Goal: Task Accomplishment & Management: Use online tool/utility

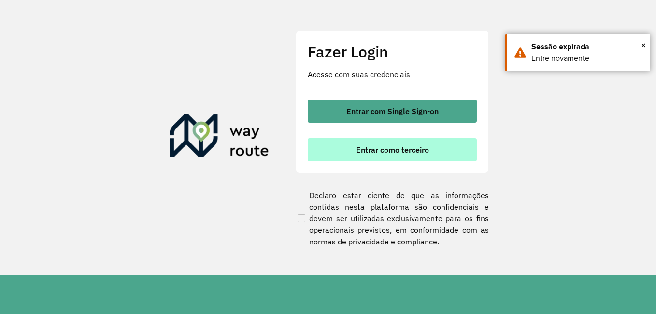
click at [347, 142] on button "Entrar como terceiro" at bounding box center [392, 149] width 169 height 23
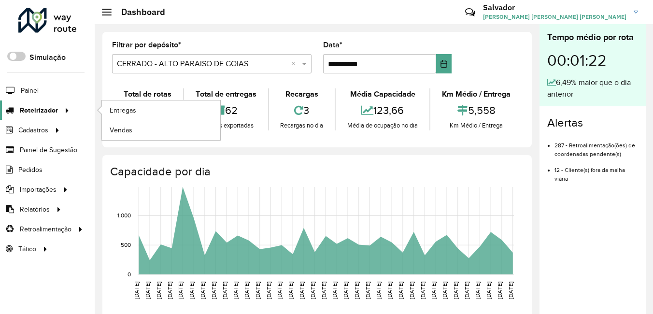
click at [38, 112] on span "Roteirizador" at bounding box center [39, 110] width 38 height 10
click at [118, 113] on span "Entregas" at bounding box center [124, 110] width 28 height 10
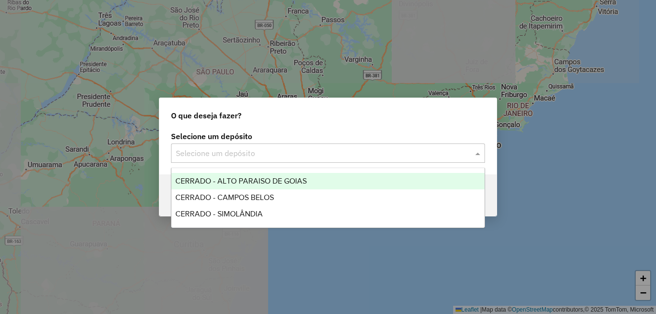
click at [253, 154] on input "text" at bounding box center [318, 154] width 285 height 12
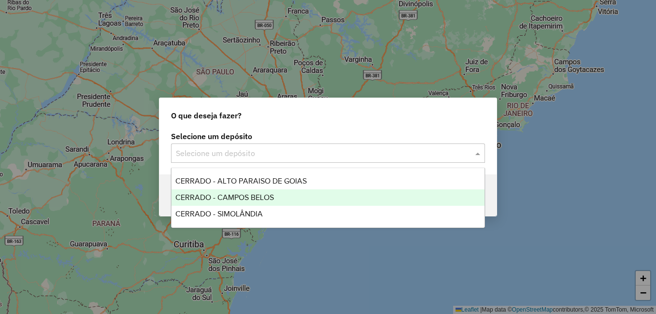
click at [229, 199] on span "CERRADO - CAMPOS BELOS" at bounding box center [224, 197] width 98 height 8
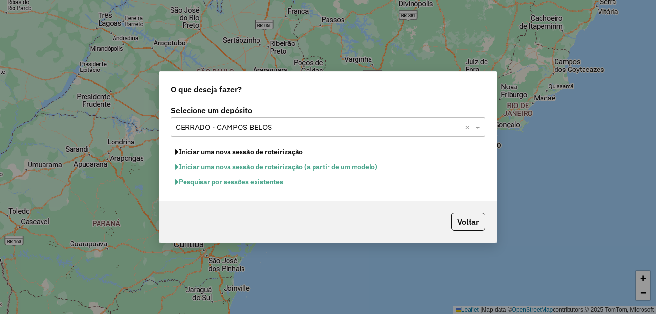
click at [229, 152] on button "Iniciar uma nova sessão de roteirização" at bounding box center [239, 151] width 136 height 15
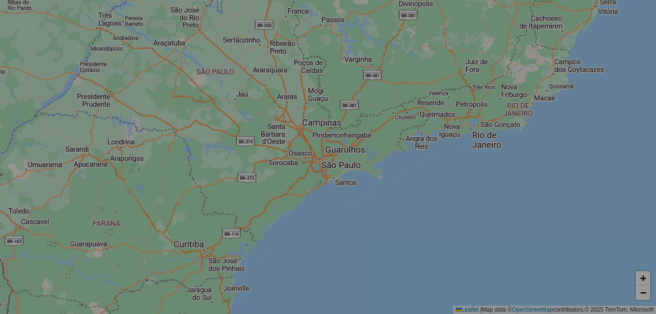
select select "*"
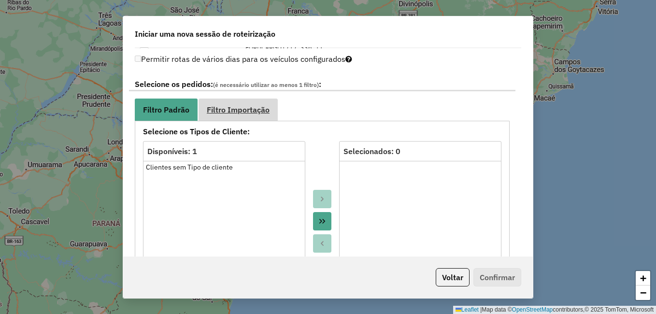
click at [226, 113] on span "Filtro Importação" at bounding box center [238, 110] width 63 height 8
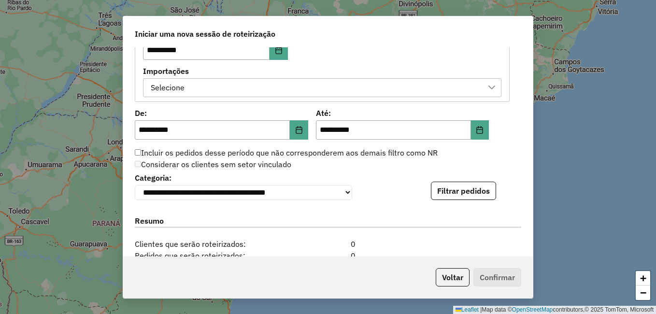
scroll to position [519, 0]
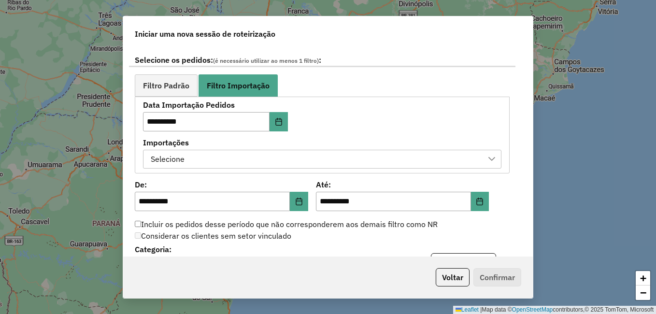
click at [201, 164] on div "Selecione" at bounding box center [314, 159] width 335 height 18
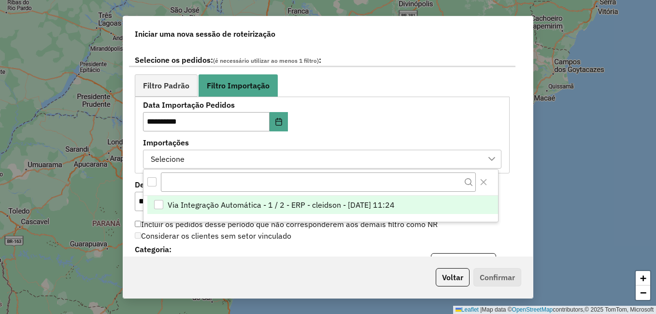
scroll to position [7, 44]
click at [199, 205] on span "Via Integração Automática - 1 / 2 - ERP - cleidson - 16/08/2025 11:24" at bounding box center [281, 205] width 227 height 12
click at [385, 253] on div "**********" at bounding box center [328, 256] width 386 height 29
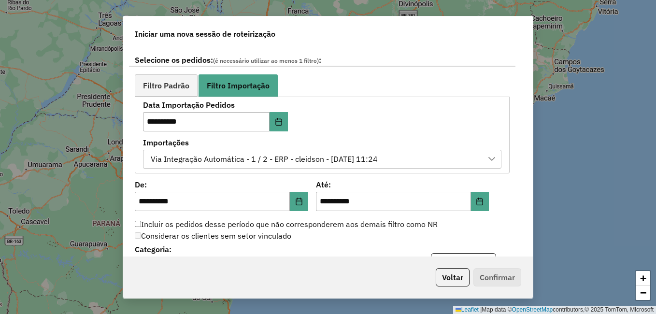
scroll to position [604, 0]
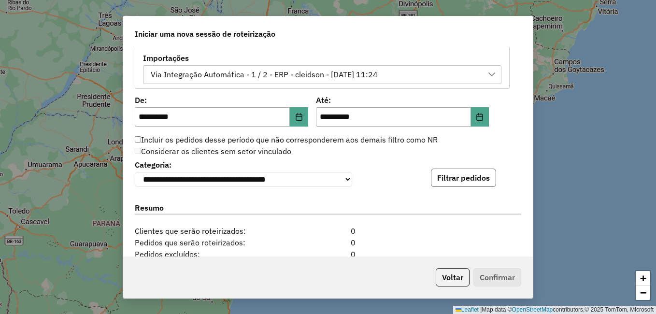
click at [435, 185] on button "Filtrar pedidos" at bounding box center [463, 178] width 65 height 18
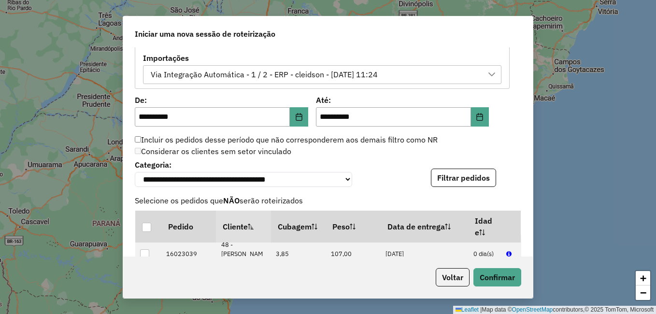
scroll to position [435, 0]
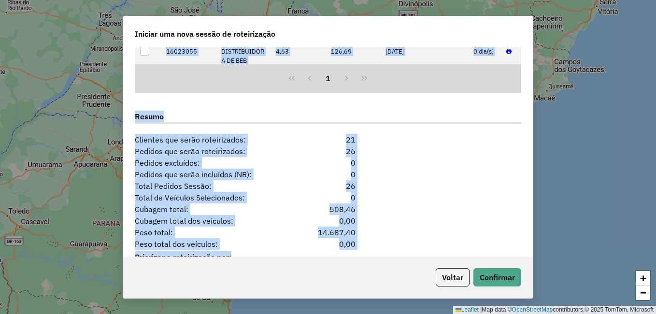
drag, startPoint x: 535, startPoint y: 205, endPoint x: 554, endPoint y: 275, distance: 72.6
click at [554, 275] on div "**********" at bounding box center [328, 157] width 656 height 314
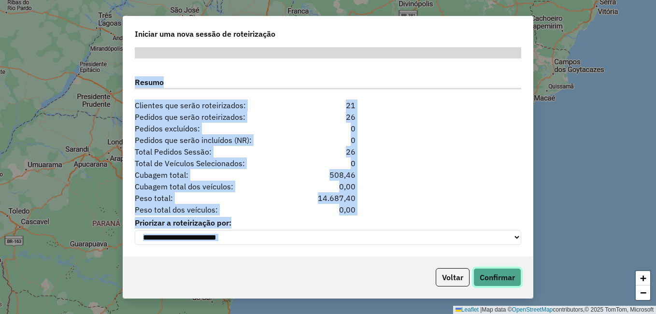
click at [500, 274] on button "Confirmar" at bounding box center [497, 277] width 48 height 18
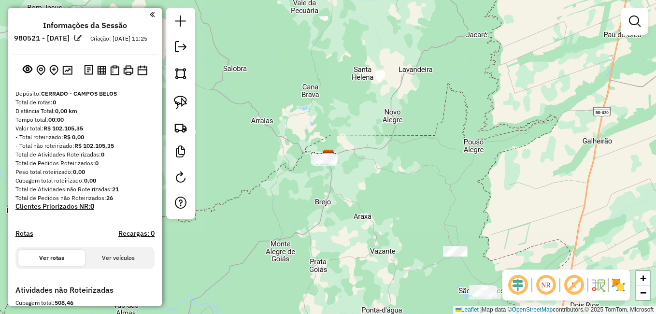
drag, startPoint x: 388, startPoint y: 185, endPoint x: 381, endPoint y: 159, distance: 26.8
click at [387, 175] on div "Janela de atendimento Grade de atendimento Capacidade Transportadoras Veículos …" at bounding box center [328, 157] width 656 height 314
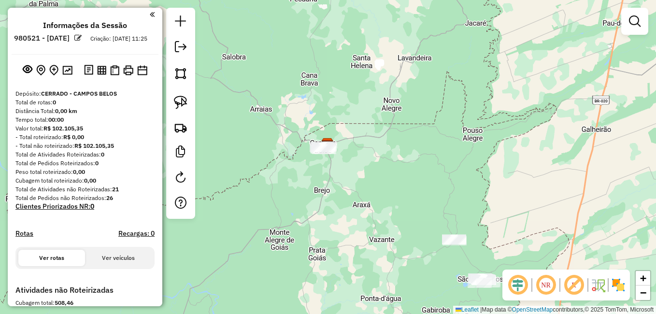
drag, startPoint x: 384, startPoint y: 192, endPoint x: 350, endPoint y: 104, distance: 94.8
click at [352, 108] on div "Janela de atendimento Grade de atendimento Capacidade Transportadoras Veículos …" at bounding box center [328, 157] width 656 height 314
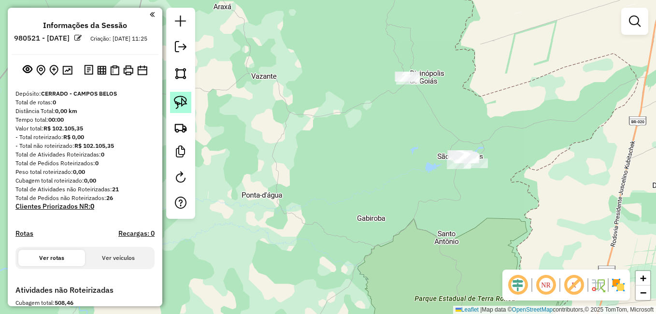
click at [188, 107] on link at bounding box center [180, 102] width 21 height 21
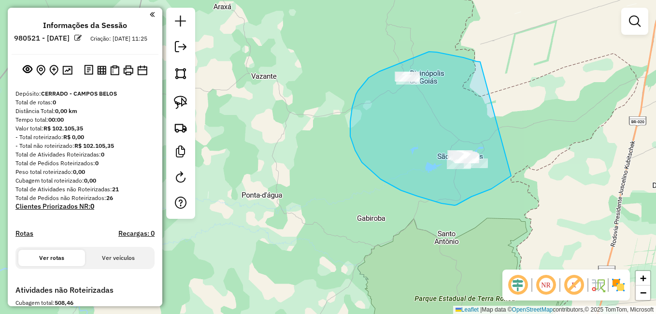
drag, startPoint x: 480, startPoint y: 62, endPoint x: 511, endPoint y: 176, distance: 118.1
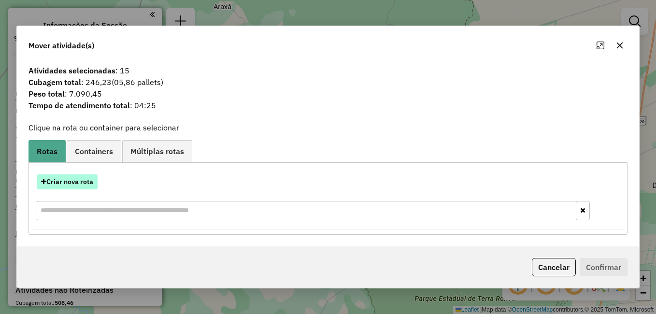
click at [61, 184] on button "Criar nova rota" at bounding box center [67, 181] width 61 height 15
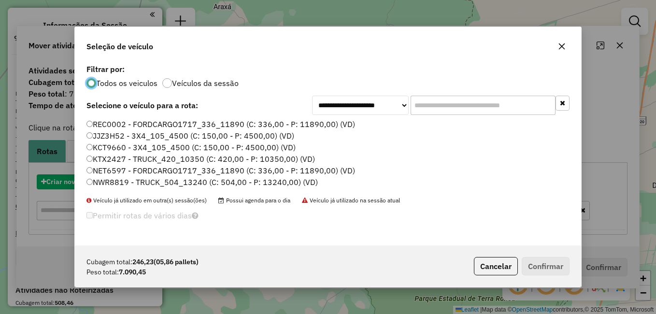
scroll to position [5, 3]
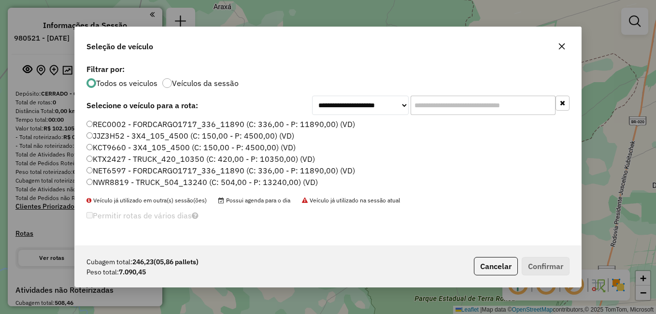
click at [103, 168] on label "NET6597 - FORDCARGO1717_336_11890 (C: 336,00 - P: 11890,00) (VD)" at bounding box center [220, 171] width 268 height 12
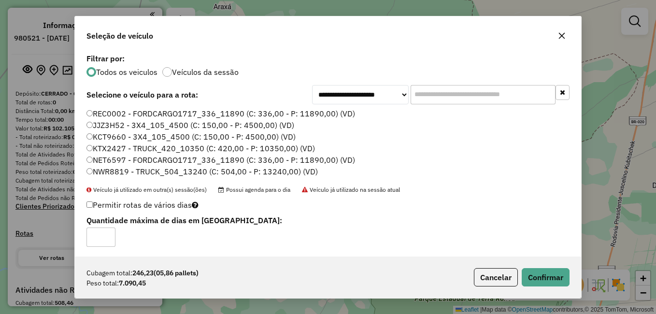
click at [561, 34] on icon "button" at bounding box center [562, 36] width 8 height 8
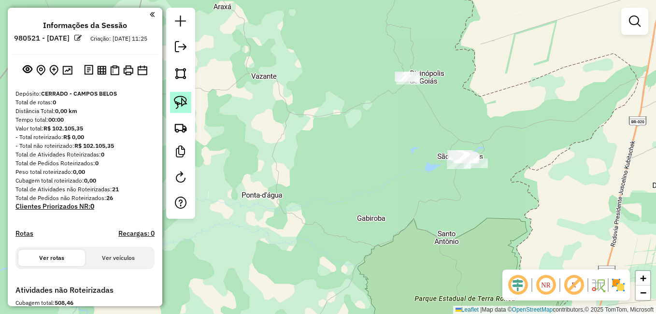
click at [183, 97] on img at bounding box center [181, 103] width 14 height 14
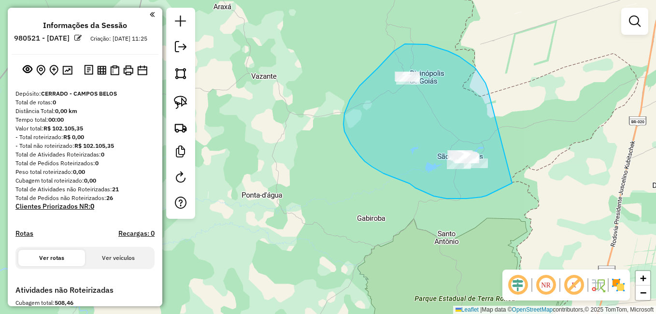
drag, startPoint x: 488, startPoint y: 89, endPoint x: 512, endPoint y: 183, distance: 97.2
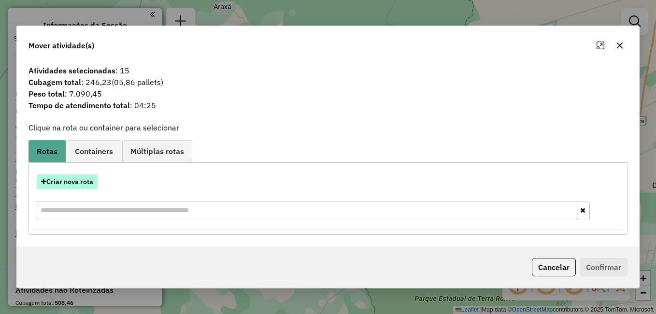
click at [60, 181] on button "Criar nova rota" at bounding box center [67, 181] width 61 height 15
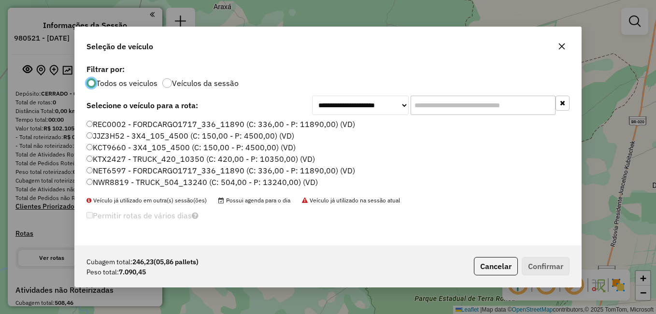
click at [110, 167] on label "NET6597 - FORDCARGO1717_336_11890 (C: 336,00 - P: 11890,00) (VD)" at bounding box center [220, 171] width 268 height 12
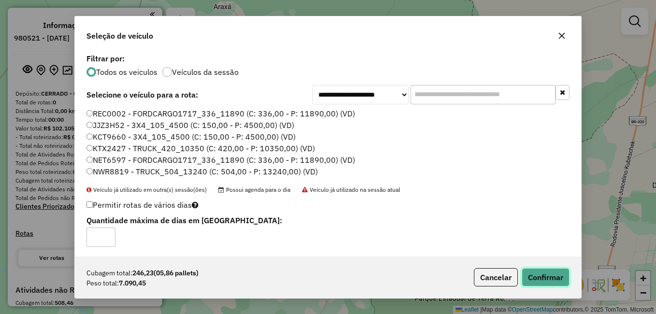
click at [557, 273] on button "Confirmar" at bounding box center [545, 277] width 48 height 18
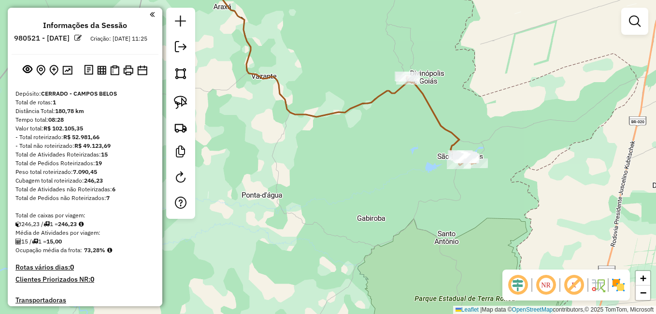
click at [433, 313] on html "Aguarde... Pop-up bloqueado! Seu navegador bloqueou automáticamente a abertura …" at bounding box center [328, 157] width 656 height 314
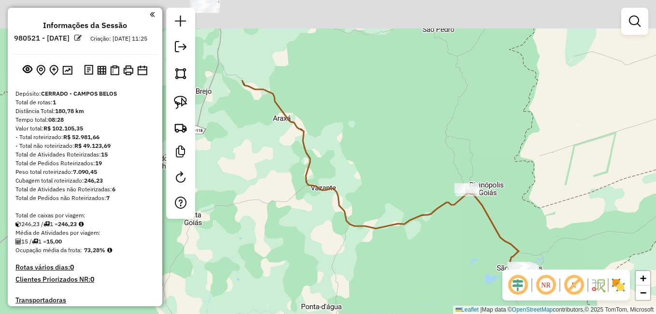
drag, startPoint x: 239, startPoint y: 141, endPoint x: 421, endPoint y: 335, distance: 265.1
click at [421, 313] on html "Aguarde... Pop-up bloqueado! Seu navegador bloqueou automáticamente a abertura …" at bounding box center [328, 157] width 656 height 314
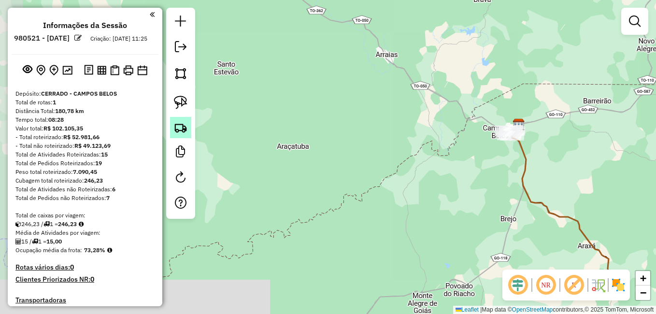
drag, startPoint x: 286, startPoint y: 135, endPoint x: 183, endPoint y: 122, distance: 104.2
click at [204, 123] on div "Janela de atendimento Grade de atendimento Capacidade Transportadoras Veículos …" at bounding box center [328, 157] width 656 height 314
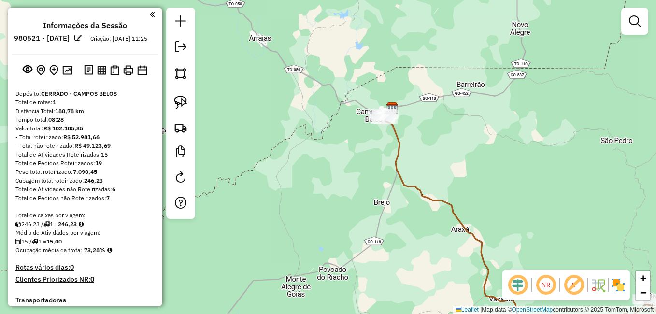
drag, startPoint x: 337, startPoint y: 146, endPoint x: 249, endPoint y: 127, distance: 90.5
click at [249, 127] on div "Janela de atendimento Grade de atendimento Capacidade Transportadoras Veículos …" at bounding box center [328, 157] width 656 height 314
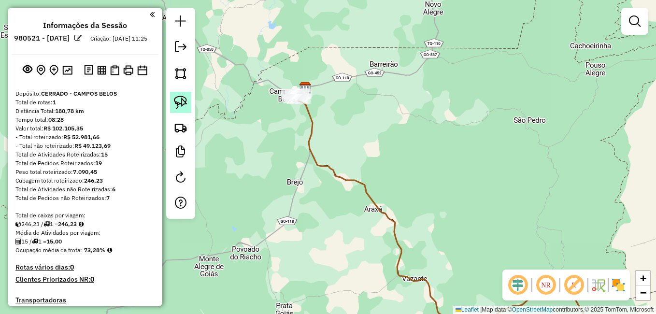
click at [190, 107] on link at bounding box center [180, 102] width 21 height 21
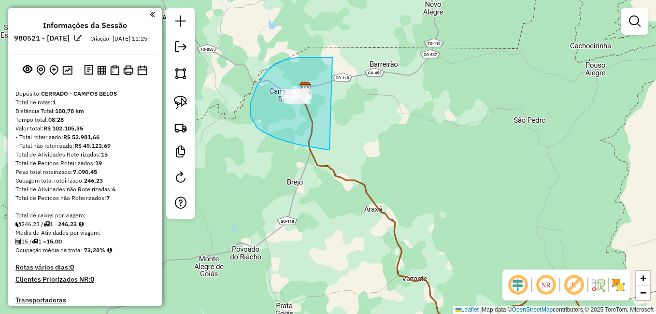
drag, startPoint x: 332, startPoint y: 57, endPoint x: 329, endPoint y: 149, distance: 91.8
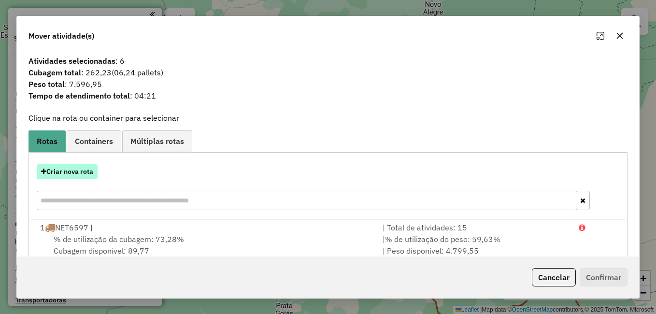
click at [63, 169] on button "Criar nova rota" at bounding box center [67, 171] width 61 height 15
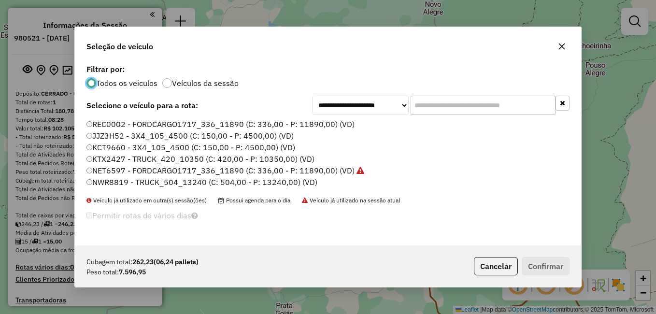
click at [562, 49] on icon "button" at bounding box center [562, 46] width 8 height 8
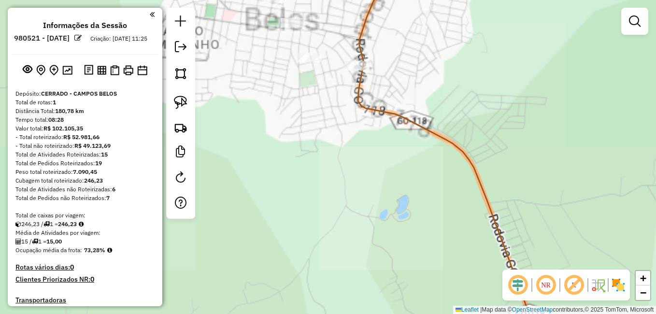
drag, startPoint x: 389, startPoint y: 149, endPoint x: 321, endPoint y: 178, distance: 74.0
click at [338, 207] on div "Janela de atendimento Grade de atendimento Capacidade Transportadoras Veículos …" at bounding box center [328, 157] width 656 height 314
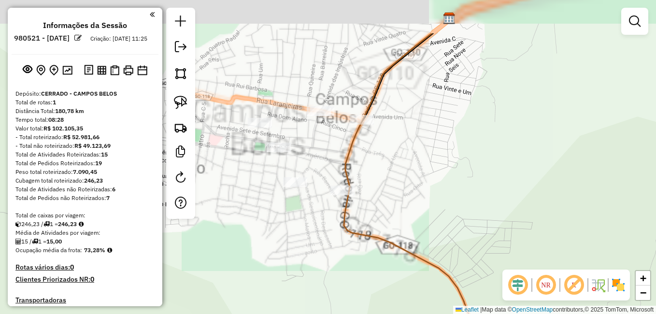
drag, startPoint x: 343, startPoint y: 221, endPoint x: 352, endPoint y: 225, distance: 10.6
click at [352, 225] on icon at bounding box center [424, 221] width 161 height 377
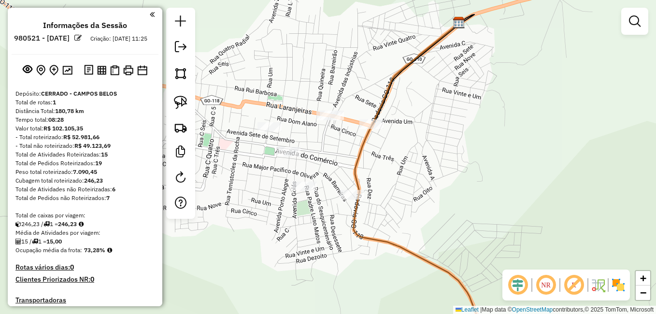
click at [318, 120] on div at bounding box center [328, 116] width 24 height 10
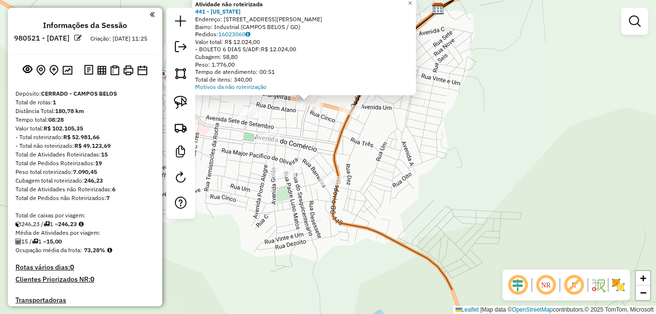
drag, startPoint x: 367, startPoint y: 227, endPoint x: 327, endPoint y: 128, distance: 107.2
click at [322, 119] on div "Atividade não roteirizada 441 - MONTANA Endereço: AV.JOEDIR ASSUNCAO COSTA 10 B…" at bounding box center [328, 157] width 656 height 314
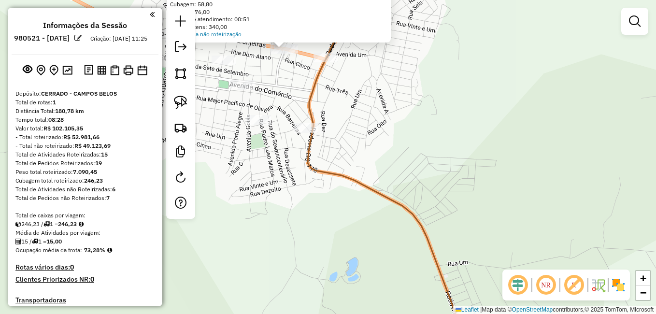
click at [333, 138] on div "Atividade não roteirizada 441 - MONTANA Endereço: AV.JOEDIR ASSUNCAO COSTA 10 B…" at bounding box center [328, 157] width 656 height 314
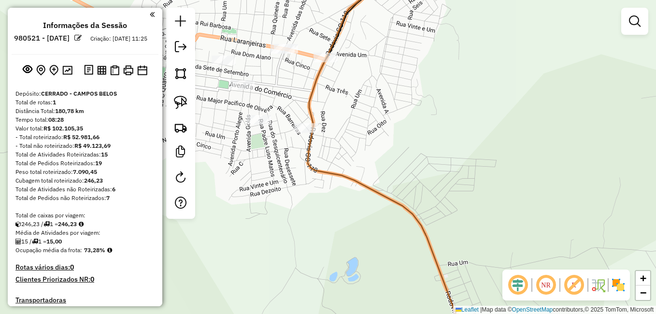
click at [382, 131] on div "Janela de atendimento Grade de atendimento Capacidade Transportadoras Veículos …" at bounding box center [328, 157] width 656 height 314
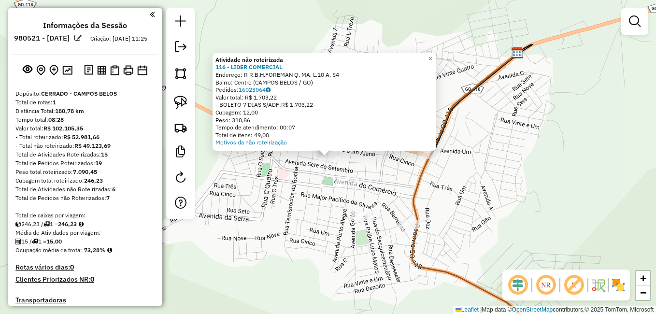
click at [429, 220] on div "Atividade não roteirizada 116 - LIDER COMERCIAL Endereço: R R.B.H.FOREMAN Q. MA…" at bounding box center [328, 157] width 656 height 314
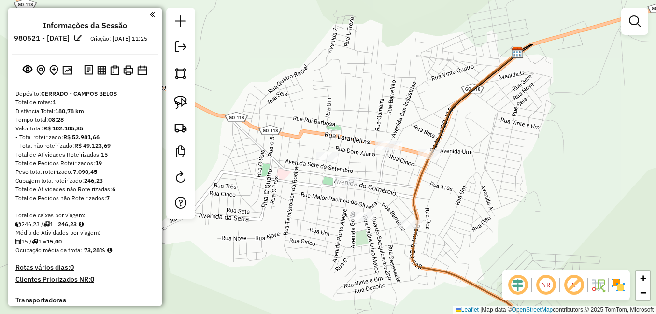
click at [346, 186] on div at bounding box center [347, 182] width 24 height 10
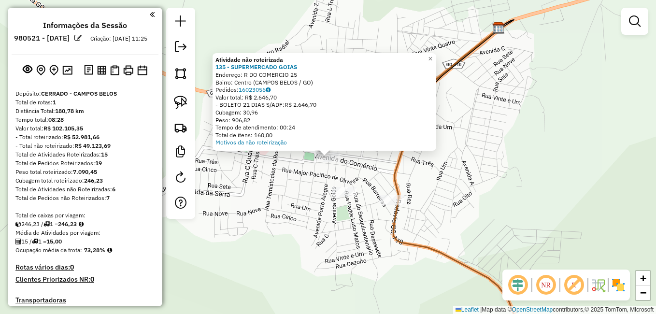
click at [376, 191] on div "Atividade não roteirizada 135 - SUPERMERCADO GOIAS Endereço: R DO COMERCIO 25 B…" at bounding box center [328, 157] width 656 height 314
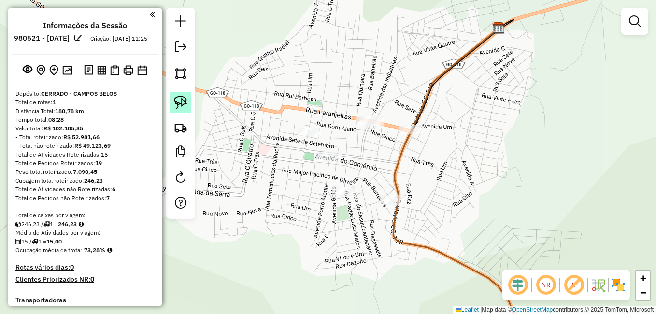
click at [190, 103] on link at bounding box center [180, 102] width 21 height 21
drag, startPoint x: 354, startPoint y: 144, endPoint x: 315, endPoint y: 196, distance: 64.4
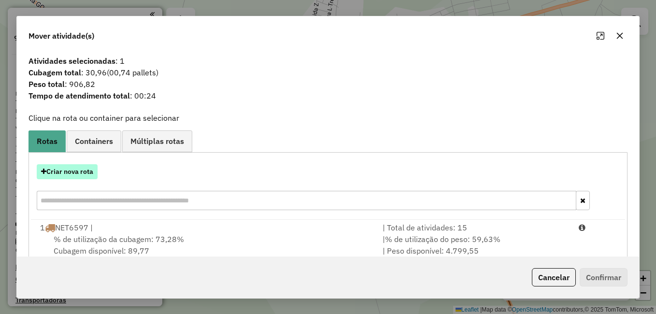
click at [93, 172] on button "Criar nova rota" at bounding box center [67, 171] width 61 height 15
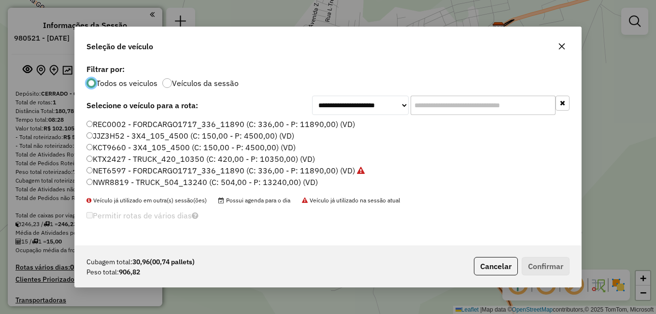
click at [121, 135] on label "JJZ3H52 - 3X4_105_4500 (C: 150,00 - P: 4500,00) (VD)" at bounding box center [190, 136] width 208 height 12
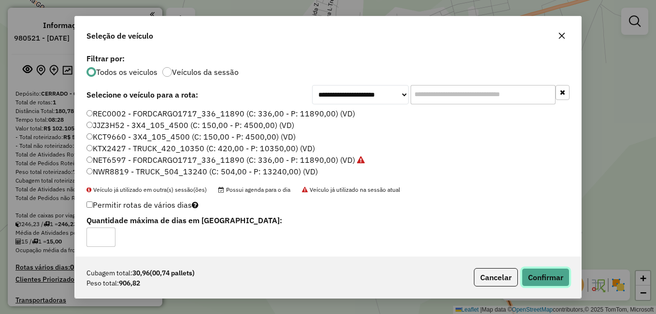
click at [547, 276] on button "Confirmar" at bounding box center [545, 277] width 48 height 18
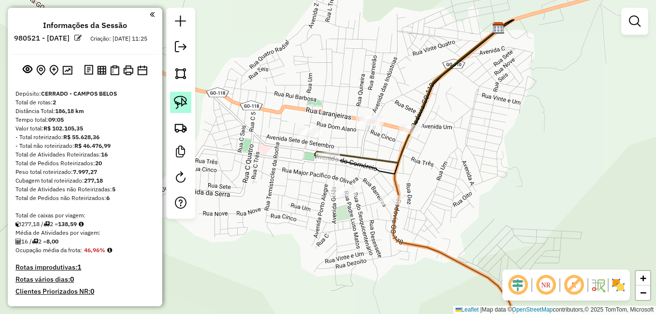
click at [183, 101] on img at bounding box center [181, 103] width 14 height 14
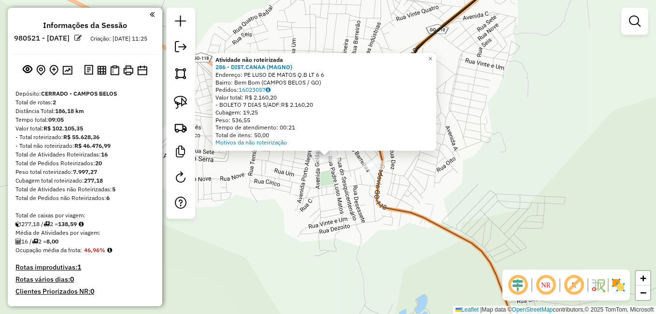
click at [352, 206] on div "Atividade não roteirizada 286 - DIST.CANAA (MAGNO) Endereço: PE LUSO DE MATOS Q…" at bounding box center [328, 157] width 656 height 314
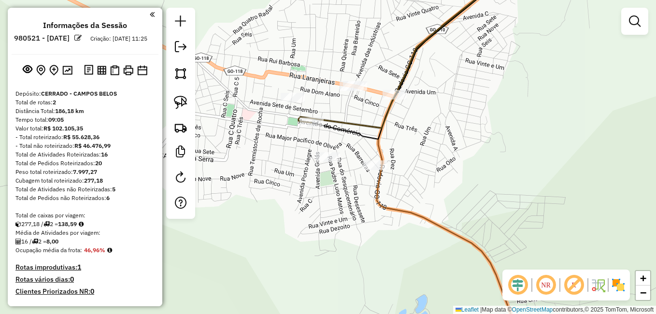
click at [368, 151] on div "Janela de atendimento Grade de atendimento Capacidade Transportadoras Veículos …" at bounding box center [328, 157] width 656 height 314
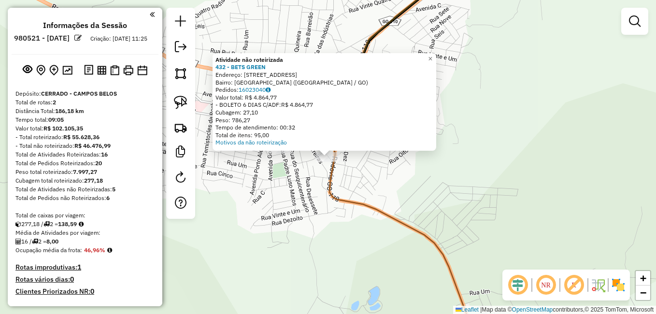
click at [310, 207] on div "Atividade não roteirizada 432 - BETS GREEN Endereço: RUA INOCENCIO CHAVES DOS S…" at bounding box center [328, 157] width 656 height 314
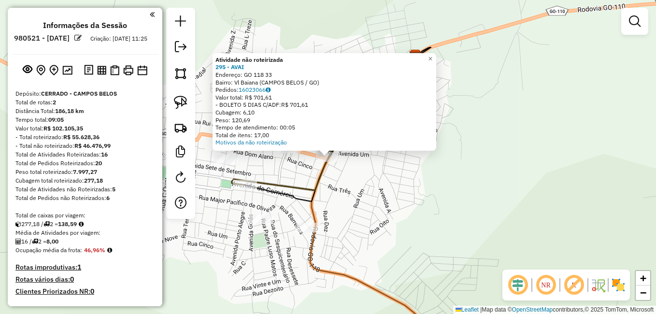
click at [381, 179] on div "Atividade não roteirizada 295 - AVAI Endereço: GO 118 33 Bairro: Vl Baiana (CAM…" at bounding box center [328, 157] width 656 height 314
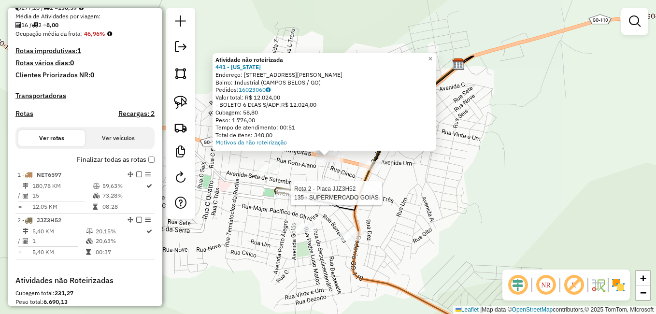
select select "**********"
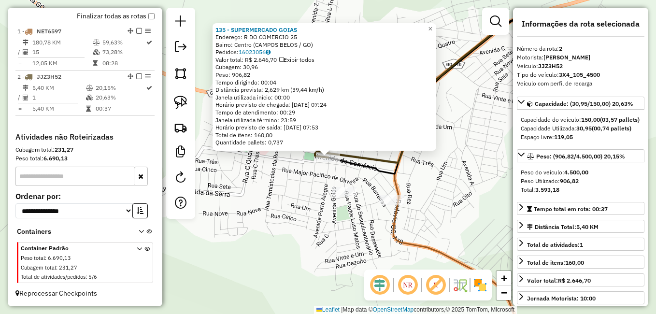
scroll to position [368, 0]
click at [310, 174] on div "135 - SUPERMERCADO GOIAS Endereço: R DO COMERCIO 25 Bairro: Centro (CAMPOS BELO…" at bounding box center [328, 157] width 656 height 314
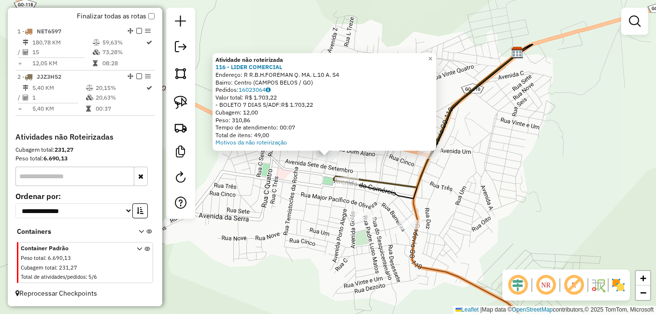
click at [315, 209] on div "Atividade não roteirizada 116 - LIDER COMERCIAL Endereço: R R.B.H.FOREMAN Q. MA…" at bounding box center [328, 157] width 656 height 314
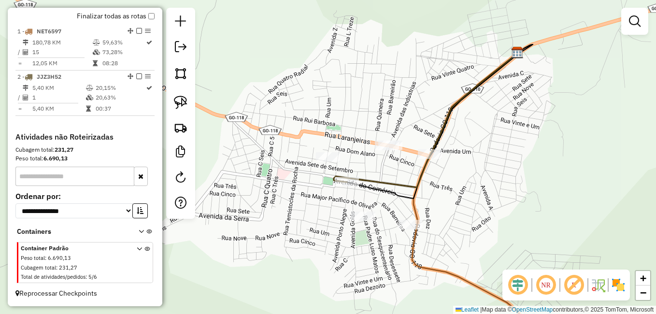
click at [356, 221] on div at bounding box center [363, 216] width 24 height 10
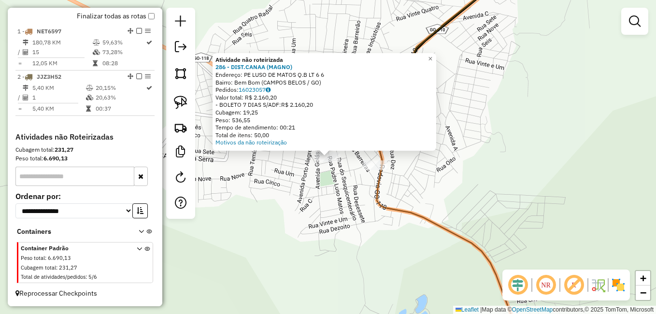
click at [313, 214] on div "Atividade não roteirizada 286 - DIST.CANAA (MAGNO) Endereço: PE LUSO DE MATOS Q…" at bounding box center [328, 157] width 656 height 314
click at [323, 249] on div "Atividade não roteirizada 286 - DIST.CANAA (MAGNO) Endereço: PE LUSO DE MATOS Q…" at bounding box center [328, 157] width 656 height 314
click at [362, 213] on div "Atividade não roteirizada 286 - DIST.CANAA (MAGNO) Endereço: PE LUSO DE MATOS Q…" at bounding box center [328, 157] width 656 height 314
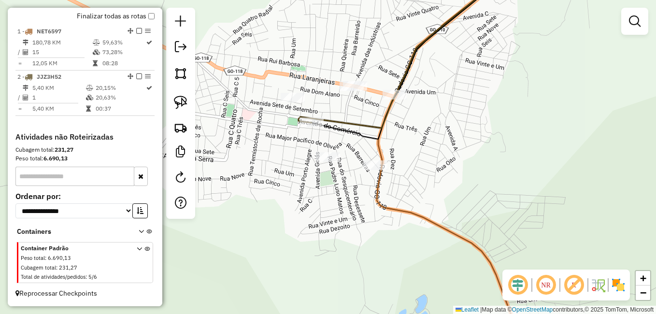
click at [364, 159] on div "Janela de atendimento Grade de atendimento Capacidade Transportadoras Veículos …" at bounding box center [328, 157] width 656 height 314
click at [375, 170] on div at bounding box center [375, 165] width 24 height 10
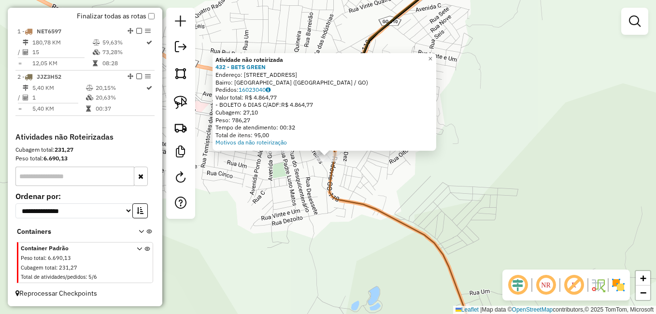
click at [404, 183] on div "Atividade não roteirizada 432 - BETS GREEN Endereço: RUA INOCENCIO CHAVES DOS S…" at bounding box center [328, 157] width 656 height 314
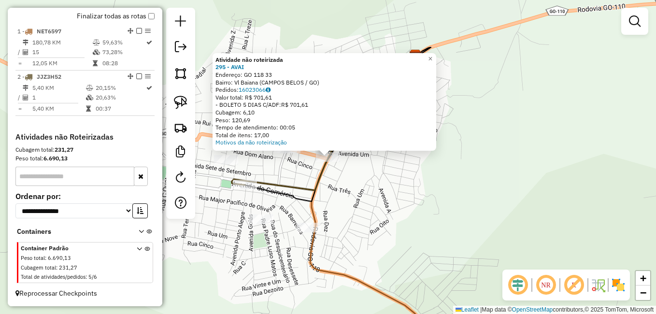
click at [390, 138] on div "Total de itens: 17,00" at bounding box center [324, 135] width 218 height 8
click at [413, 206] on div "Atividade não roteirizada 295 - AVAI Endereço: GO 118 33 Bairro: Vl Baiana (CAM…" at bounding box center [328, 157] width 656 height 314
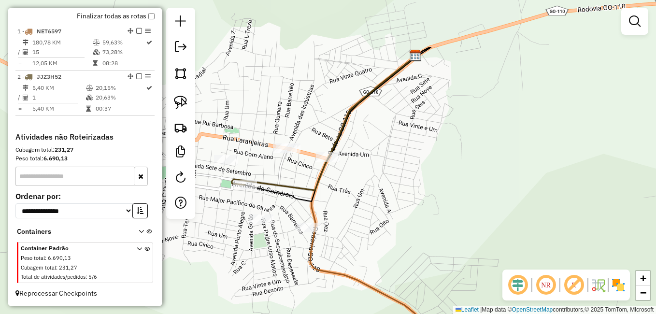
click at [282, 153] on div at bounding box center [285, 148] width 24 height 10
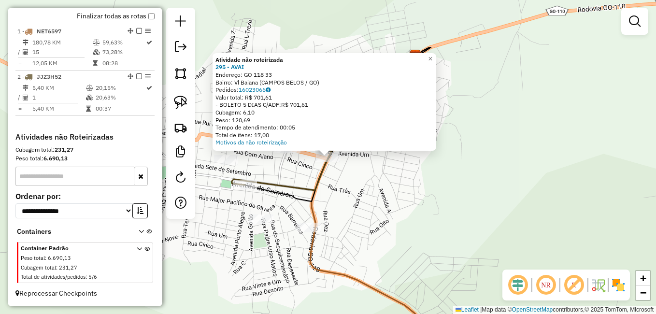
click at [381, 219] on div "Atividade não roteirizada 295 - AVAI Endereço: GO 118 33 Bairro: Vl Baiana (CAM…" at bounding box center [328, 157] width 656 height 314
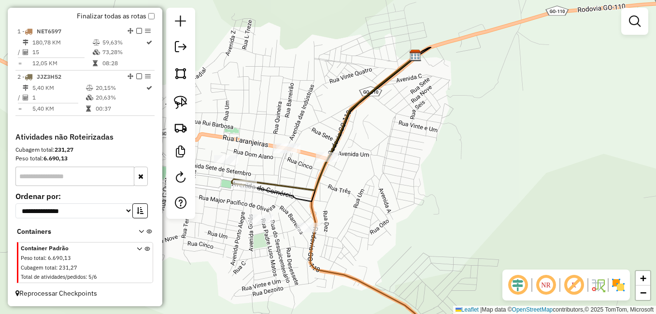
click at [188, 113] on div at bounding box center [180, 113] width 29 height 211
click at [183, 108] on img at bounding box center [181, 103] width 14 height 14
drag, startPoint x: 319, startPoint y: 116, endPoint x: 363, endPoint y: 189, distance: 84.9
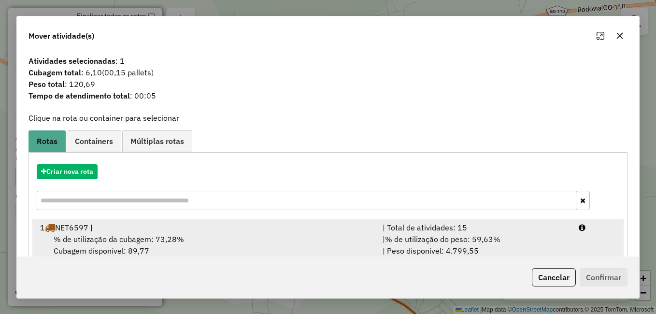
scroll to position [58, 0]
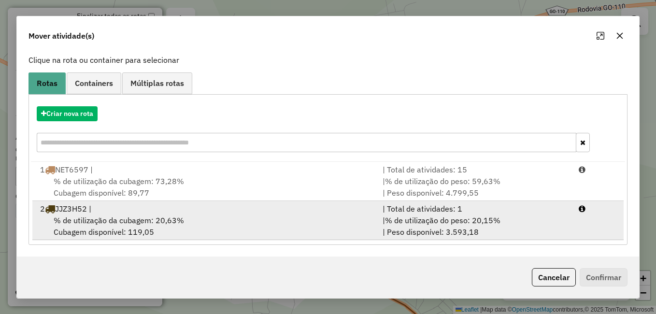
click at [92, 229] on div "% de utilização da cubagem: 20,63% Cubagem disponível: 119,05" at bounding box center [205, 225] width 342 height 23
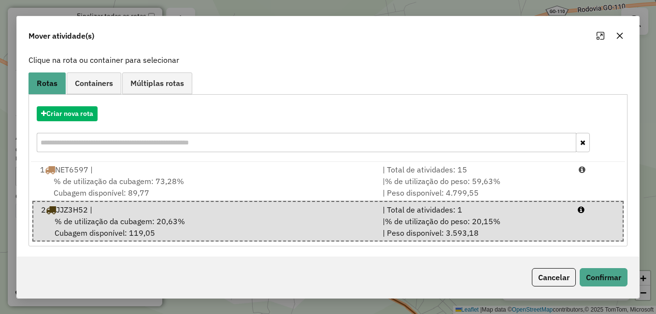
click at [608, 294] on div "Cancelar Confirmar" at bounding box center [328, 277] width 622 height 42
click at [608, 289] on div "Cancelar Confirmar" at bounding box center [328, 277] width 622 height 42
click at [602, 278] on button "Confirmar" at bounding box center [603, 277] width 48 height 18
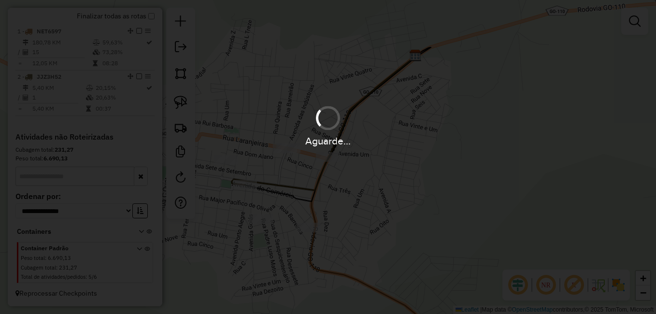
scroll to position [0, 0]
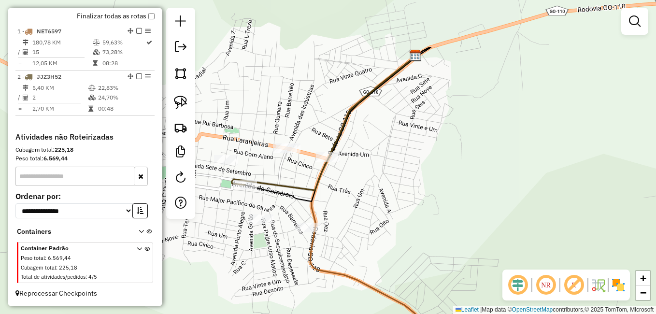
click at [310, 221] on icon at bounding box center [371, 200] width 122 height 289
select select "**********"
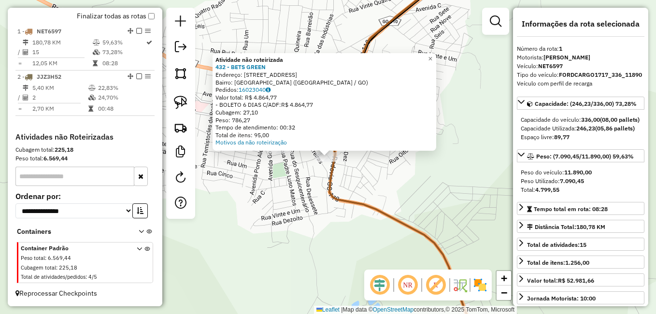
click at [302, 233] on div "Atividade não roteirizada 432 - BETS GREEN Endereço: RUA INOCENCIO CHAVES DOS S…" at bounding box center [328, 157] width 656 height 314
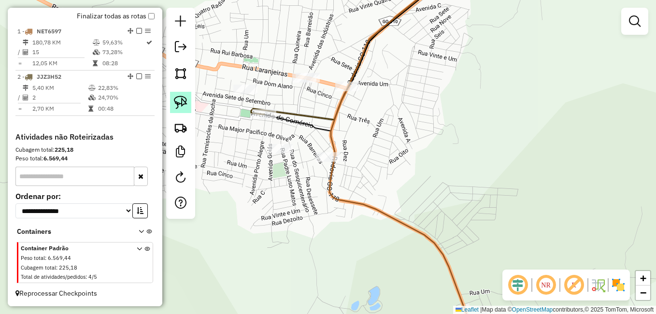
click at [172, 105] on link at bounding box center [180, 102] width 21 height 21
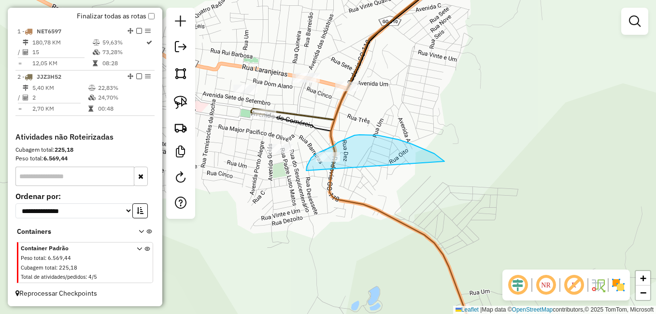
drag, startPoint x: 426, startPoint y: 150, endPoint x: 307, endPoint y: 175, distance: 121.4
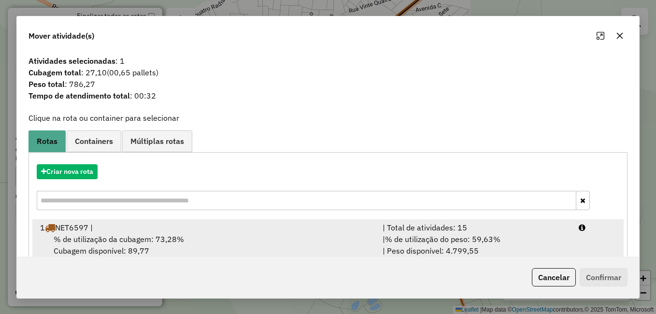
scroll to position [58, 0]
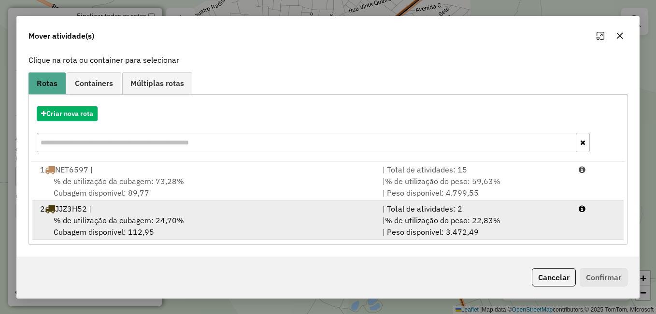
click at [195, 232] on div "% de utilização da cubagem: 24,70% Cubagem disponível: 112,95" at bounding box center [205, 225] width 342 height 23
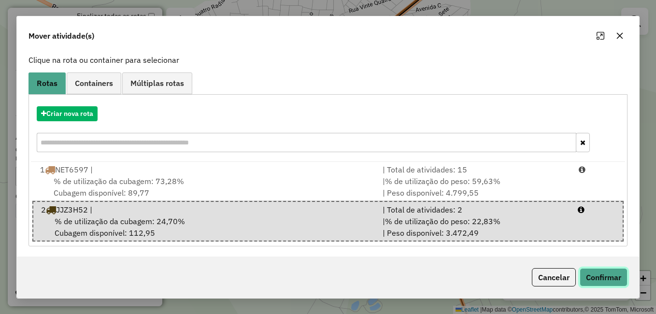
click at [592, 278] on button "Confirmar" at bounding box center [603, 277] width 48 height 18
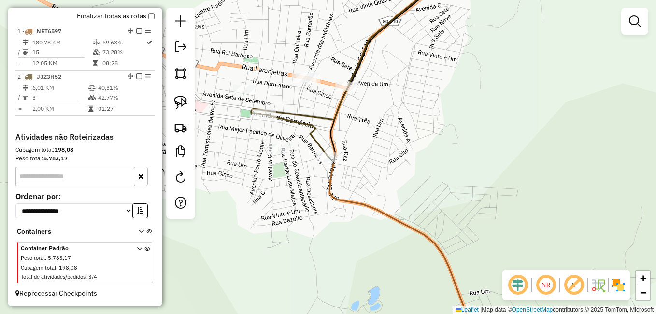
scroll to position [0, 0]
drag, startPoint x: 291, startPoint y: 248, endPoint x: 327, endPoint y: 233, distance: 39.2
click at [327, 233] on div "Janela de atendimento Grade de atendimento Capacidade Transportadoras Veículos …" at bounding box center [328, 157] width 656 height 314
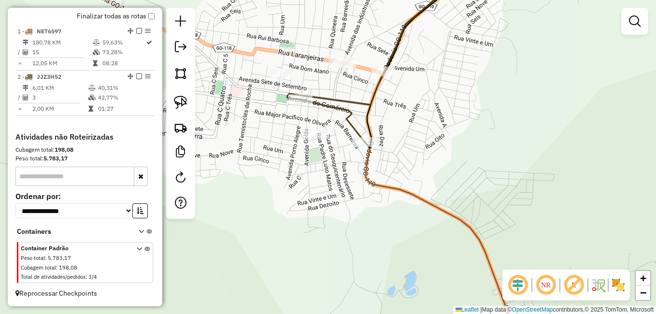
drag, startPoint x: 316, startPoint y: 213, endPoint x: 331, endPoint y: 250, distance: 40.1
click at [331, 250] on div "Janela de atendimento Grade de atendimento Capacidade Transportadoras Veículos …" at bounding box center [328, 157] width 656 height 314
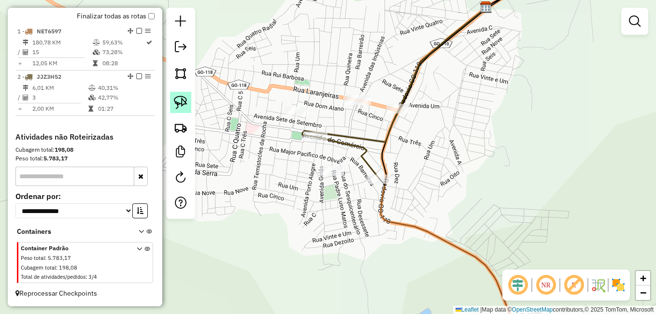
click at [189, 94] on link at bounding box center [180, 102] width 21 height 21
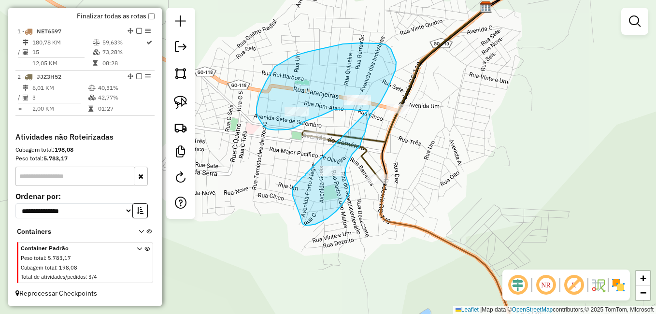
drag, startPoint x: 340, startPoint y: 109, endPoint x: 306, endPoint y: 173, distance: 72.8
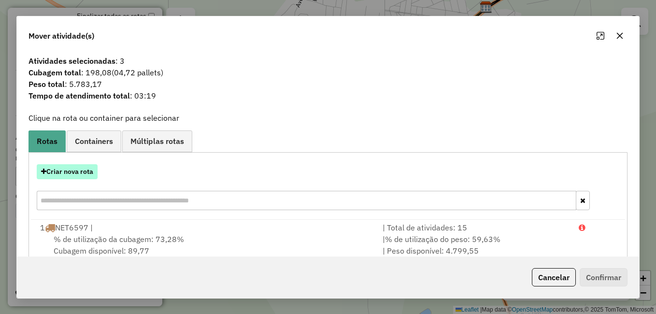
click at [59, 173] on button "Criar nova rota" at bounding box center [67, 171] width 61 height 15
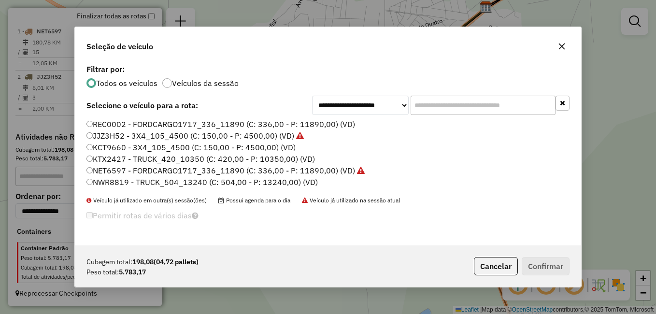
scroll to position [5, 3]
click at [96, 160] on label "KTX2427 - TRUCK_420_10350 (C: 420,00 - P: 10350,00) (VD)" at bounding box center [200, 159] width 228 height 12
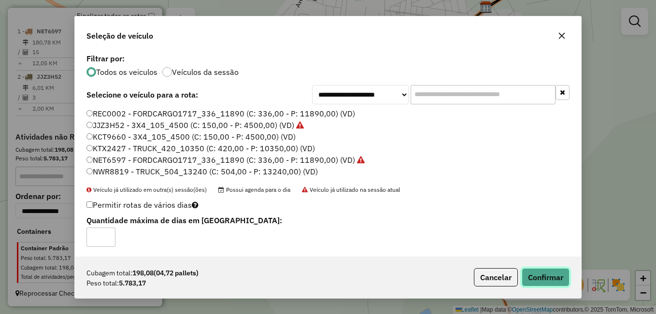
click at [559, 280] on button "Confirmar" at bounding box center [545, 277] width 48 height 18
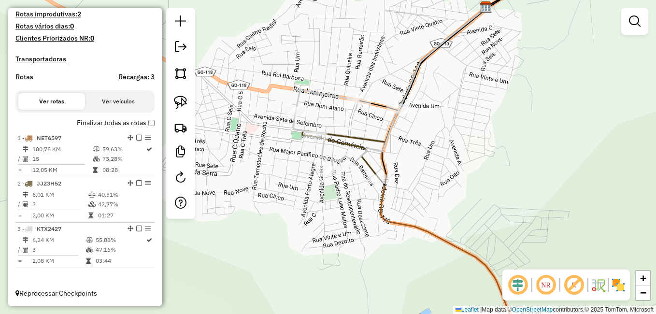
scroll to position [262, 0]
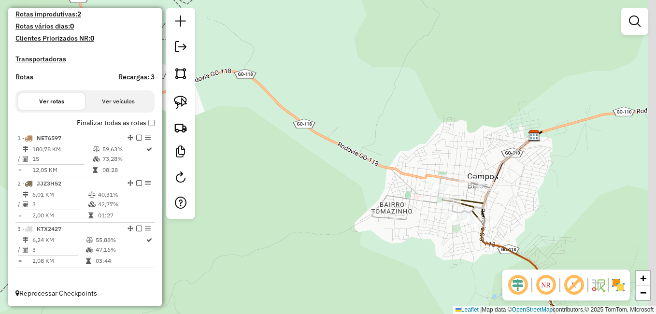
drag, startPoint x: 392, startPoint y: 268, endPoint x: 296, endPoint y: 239, distance: 100.4
click at [304, 242] on div "Janela de atendimento Grade de atendimento Capacidade Transportadoras Veículos …" at bounding box center [328, 157] width 656 height 314
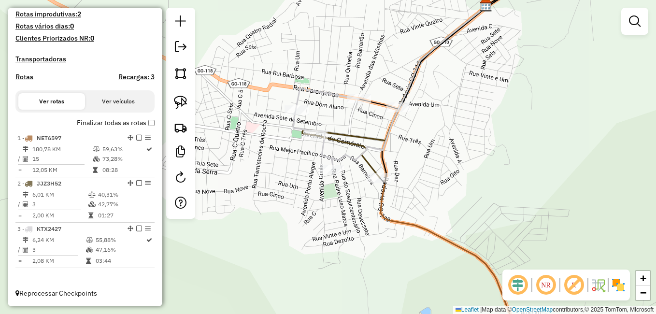
drag, startPoint x: 332, startPoint y: 229, endPoint x: 338, endPoint y: 250, distance: 21.6
click at [338, 250] on div "Janela de atendimento Grade de atendimento Capacidade Transportadoras Veículos …" at bounding box center [328, 157] width 656 height 314
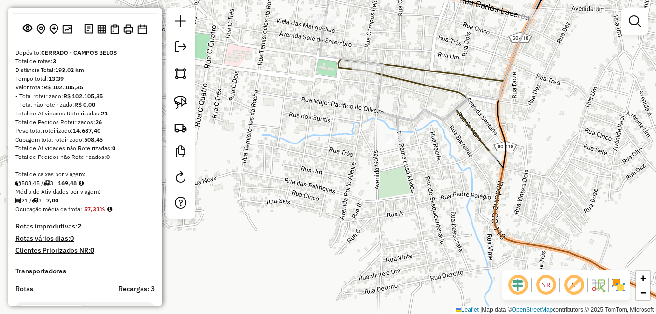
scroll to position [0, 0]
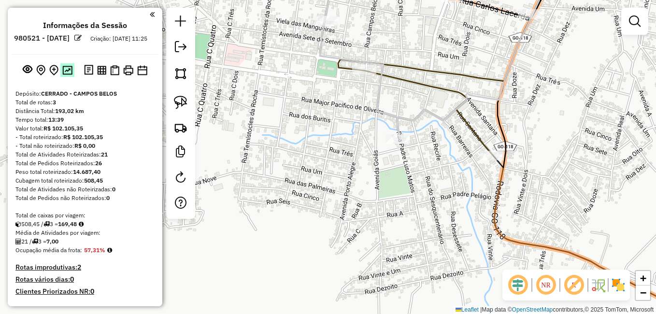
click at [63, 75] on img at bounding box center [67, 70] width 10 height 9
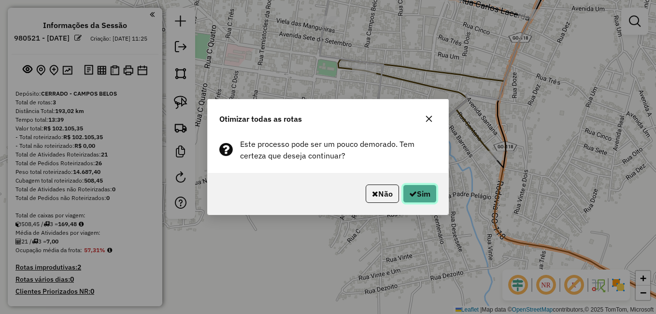
click at [412, 193] on icon "button" at bounding box center [413, 194] width 8 height 8
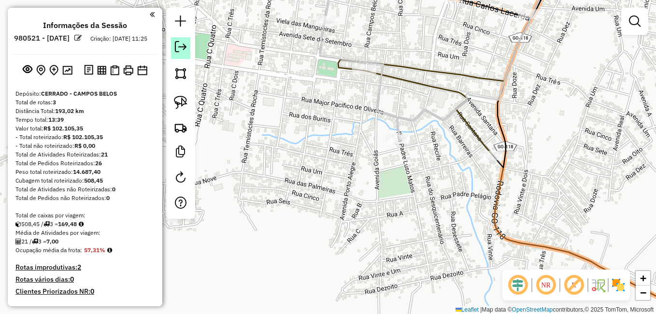
click at [177, 52] on em at bounding box center [181, 47] width 12 height 12
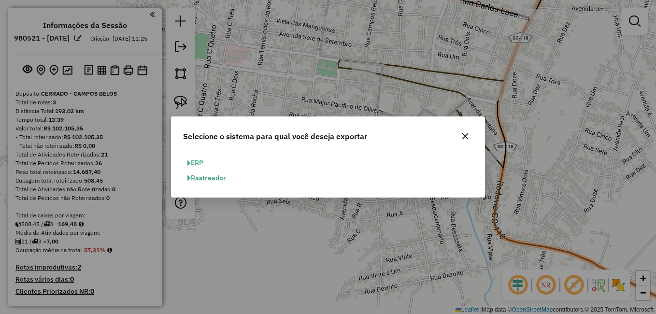
click at [202, 162] on button "ERP" at bounding box center [195, 162] width 25 height 15
select select "**"
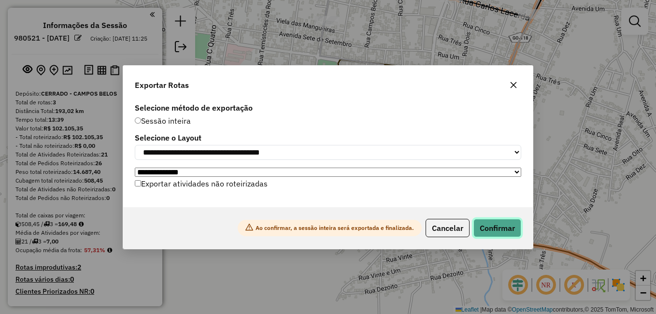
click at [492, 228] on button "Confirmar" at bounding box center [497, 228] width 48 height 18
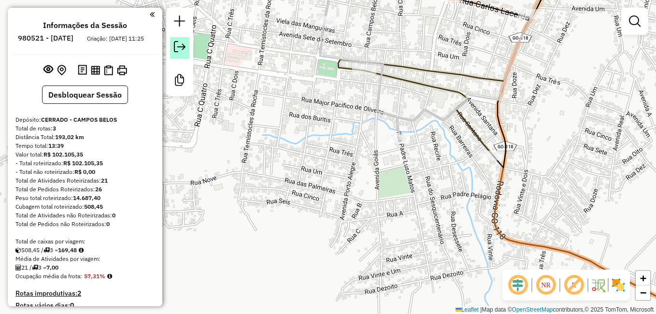
click at [175, 45] on em at bounding box center [180, 47] width 12 height 12
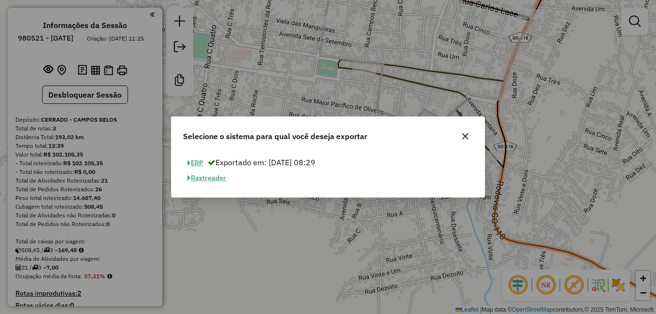
click at [200, 160] on button "ERP" at bounding box center [195, 162] width 25 height 15
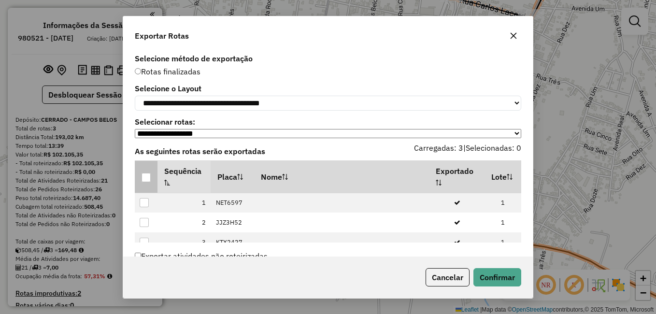
click at [147, 179] on div at bounding box center [145, 177] width 9 height 9
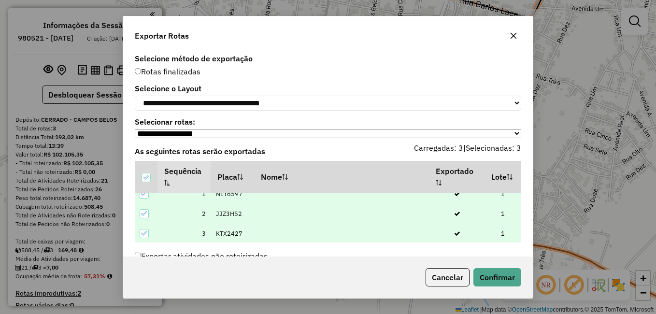
scroll to position [10, 0]
click at [495, 280] on button "Confirmar" at bounding box center [497, 277] width 48 height 18
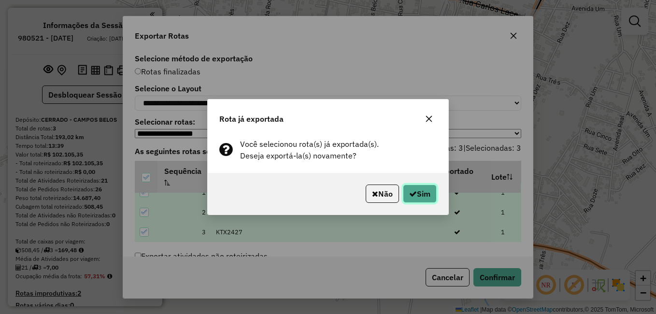
click at [419, 187] on button "Sim" at bounding box center [420, 193] width 34 height 18
